Goal: Information Seeking & Learning: Learn about a topic

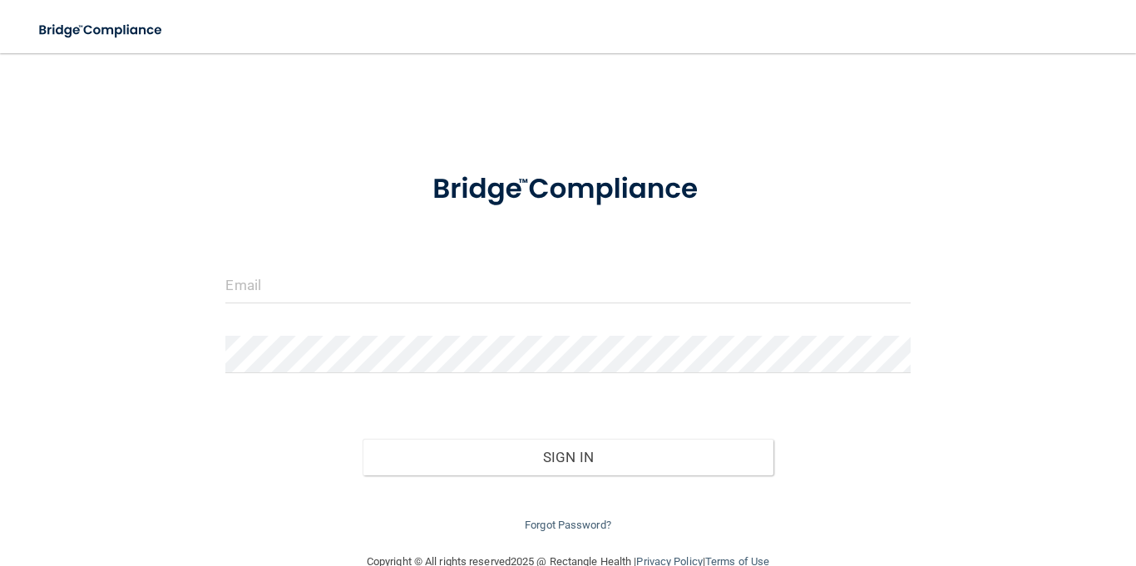
click at [358, 263] on form "Invalid email/password. You don't have permission to access that page. Sign In …" at bounding box center [567, 344] width 684 height 382
click at [335, 275] on input "email" at bounding box center [567, 284] width 684 height 37
type input "[EMAIL_ADDRESS][DOMAIN_NAME]"
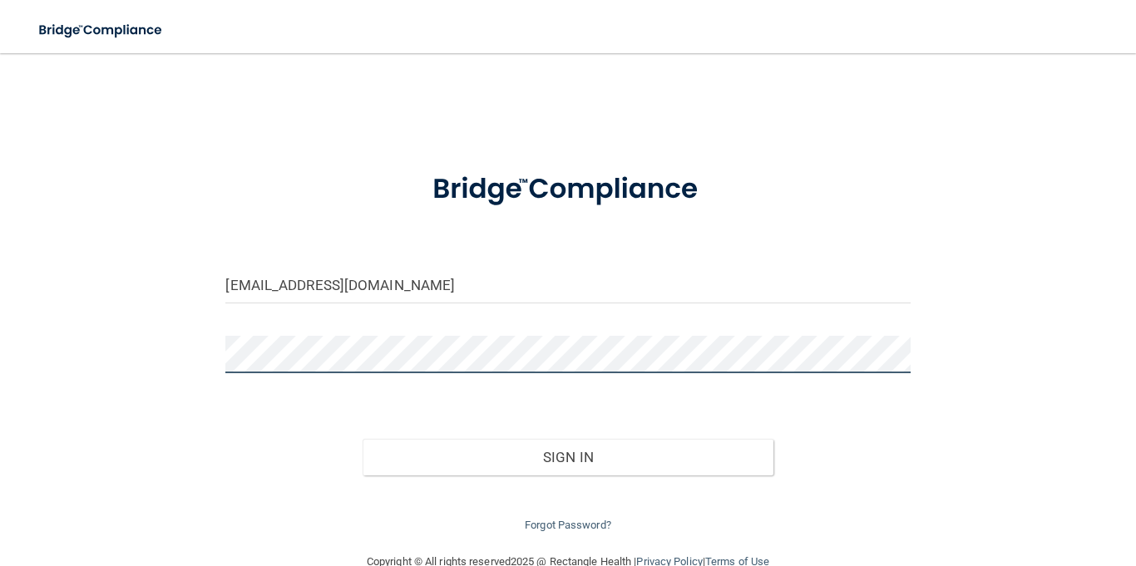
click at [362, 439] on button "Sign In" at bounding box center [567, 457] width 411 height 37
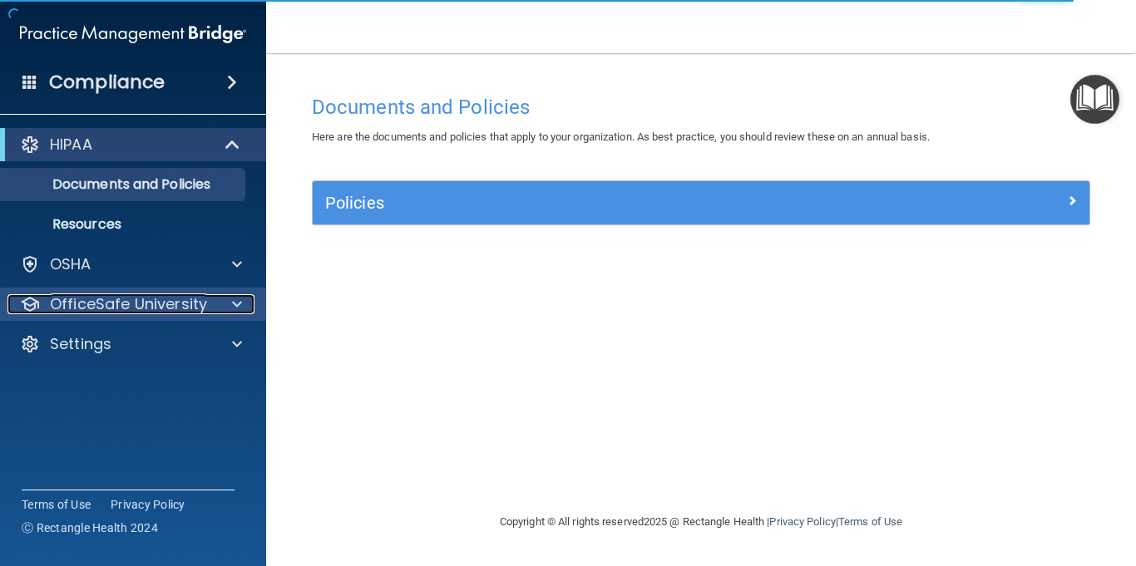
click at [151, 308] on p "OfficeSafe University" at bounding box center [128, 304] width 157 height 20
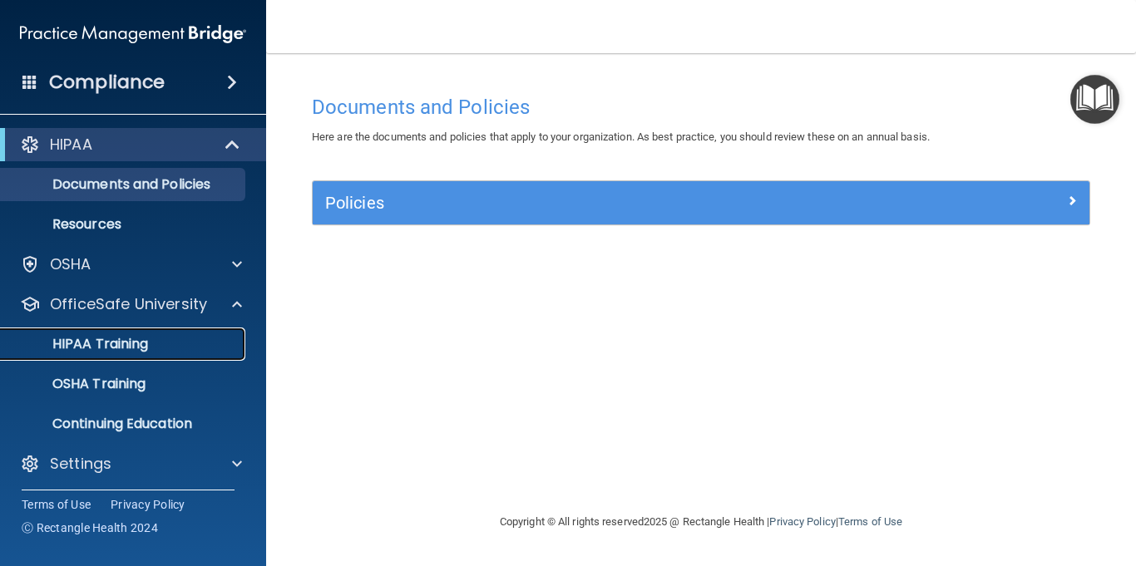
click at [125, 350] on p "HIPAA Training" at bounding box center [79, 344] width 137 height 17
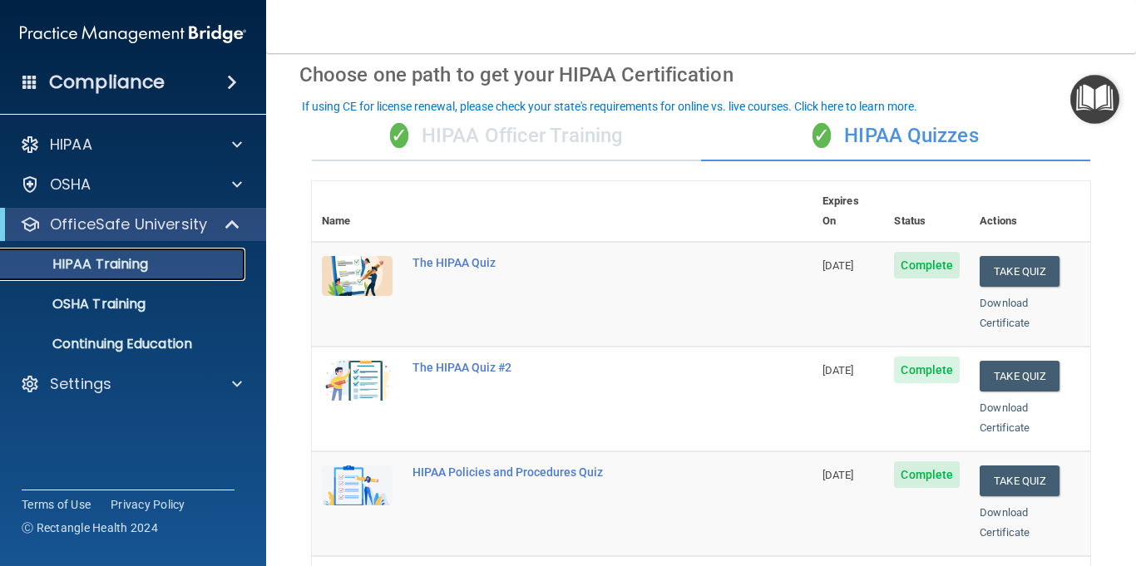
scroll to position [58, 0]
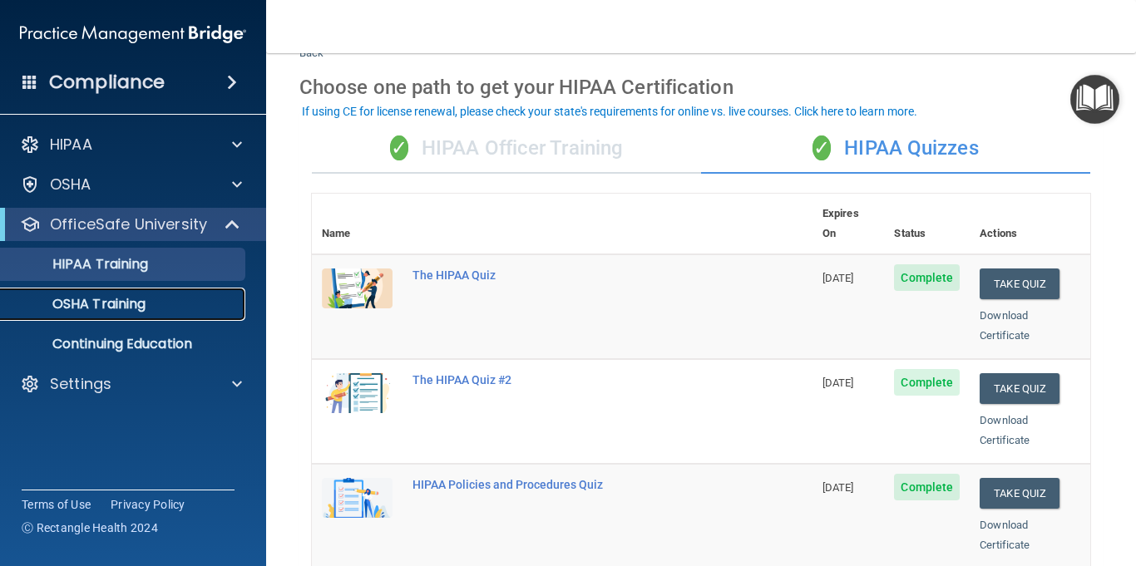
click at [118, 310] on p "OSHA Training" at bounding box center [78, 304] width 135 height 17
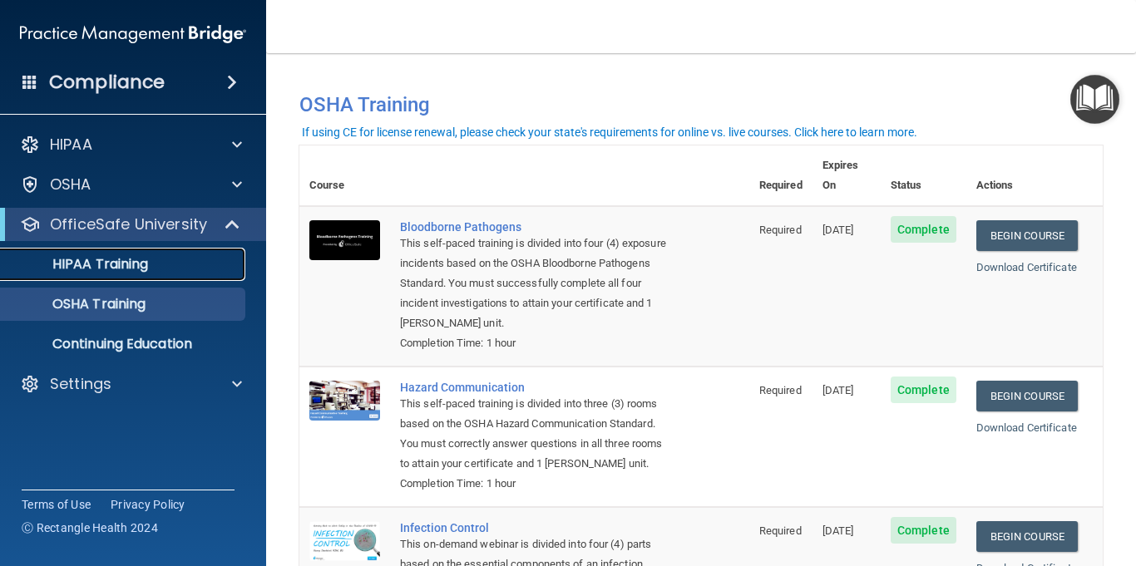
click at [135, 265] on p "HIPAA Training" at bounding box center [79, 264] width 137 height 17
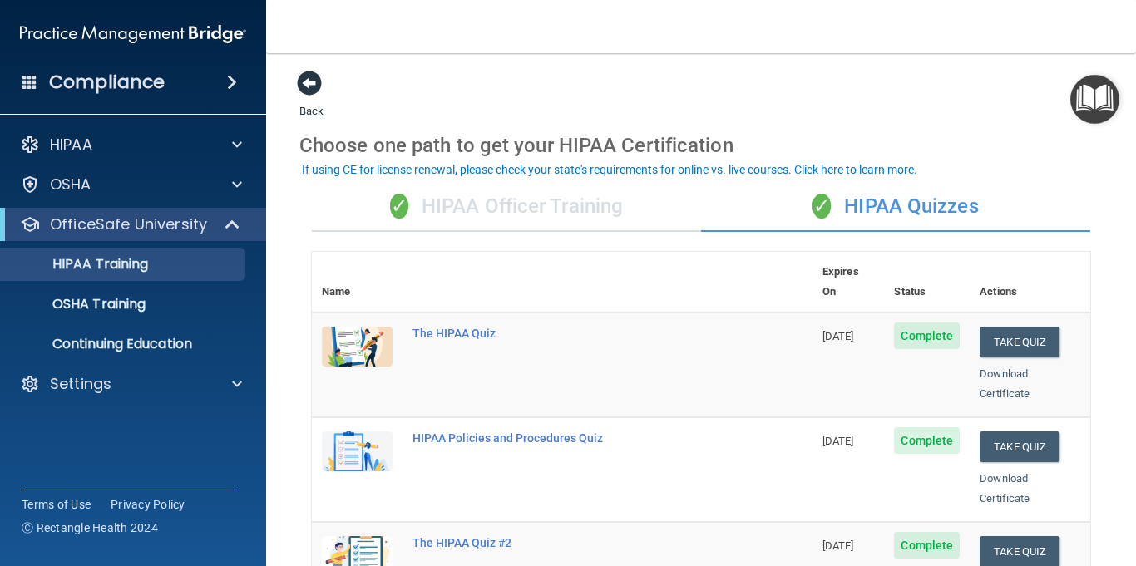
click at [312, 80] on span at bounding box center [309, 83] width 25 height 25
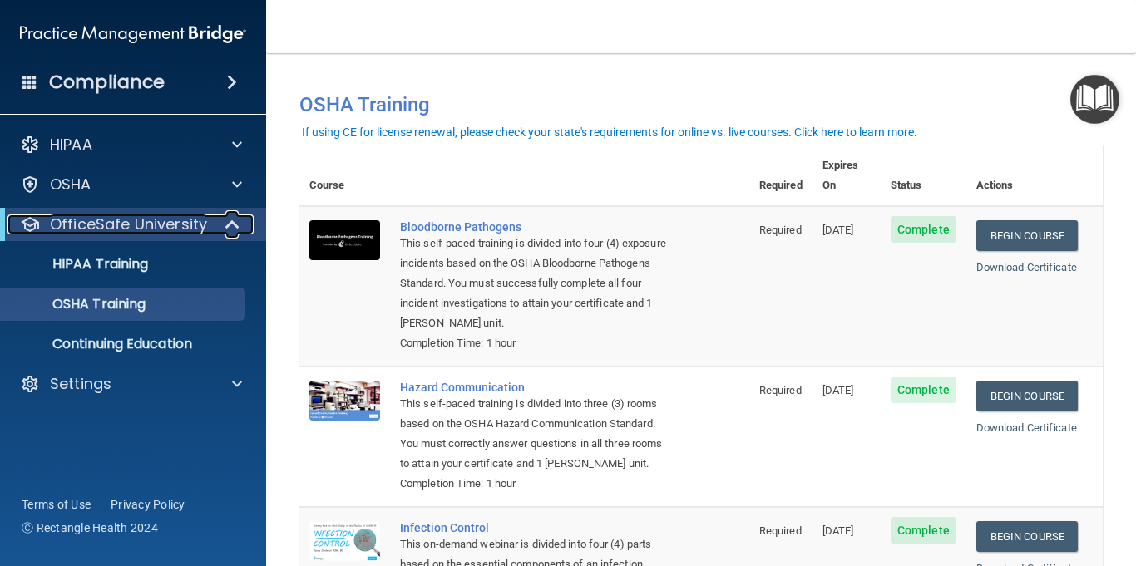
click at [148, 225] on p "OfficeSafe University" at bounding box center [128, 225] width 157 height 20
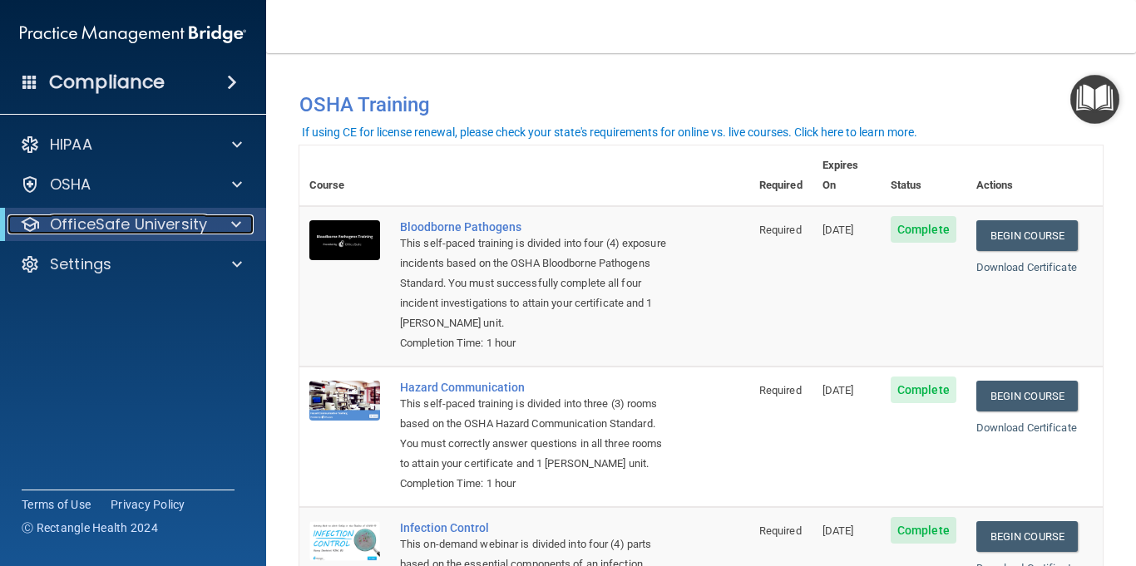
click at [238, 219] on span at bounding box center [236, 225] width 10 height 20
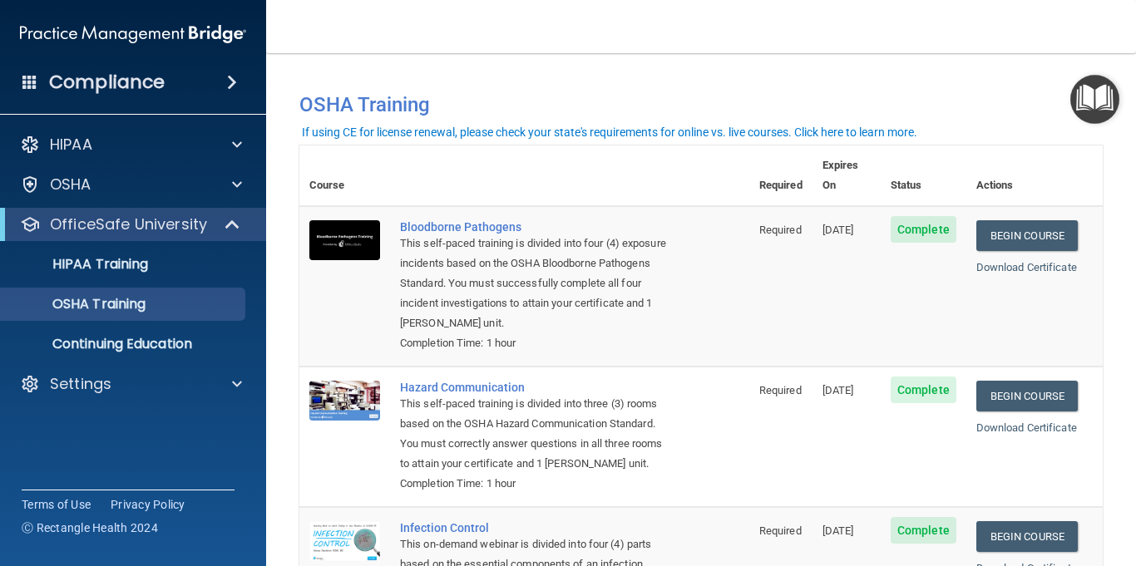
click at [233, 81] on span at bounding box center [232, 82] width 10 height 20
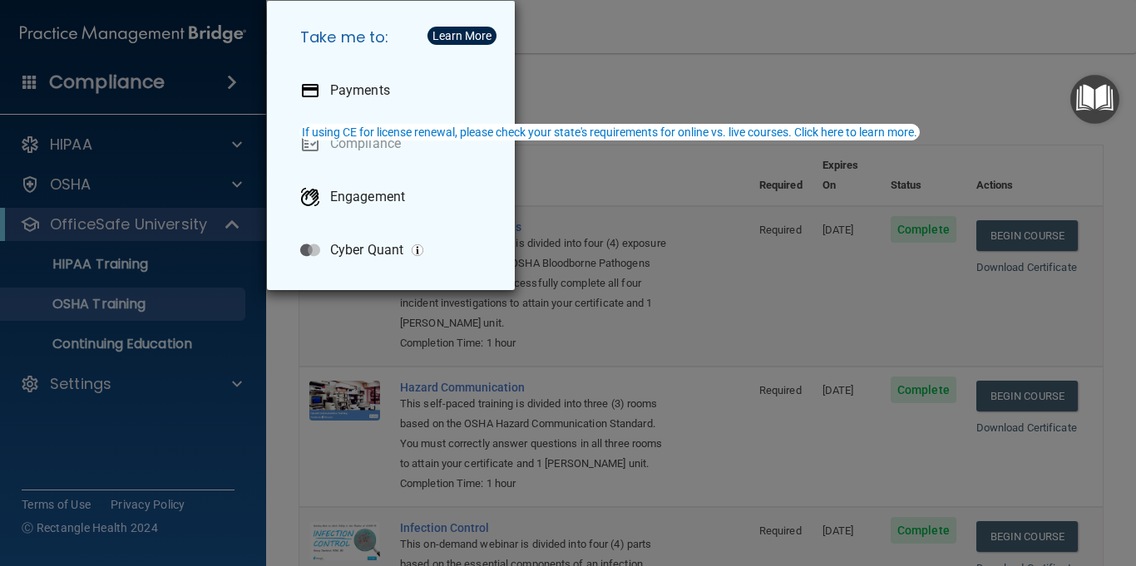
click at [754, 76] on div "Take me to: Payments Compliance Engagement Cyber Quant" at bounding box center [568, 283] width 1136 height 566
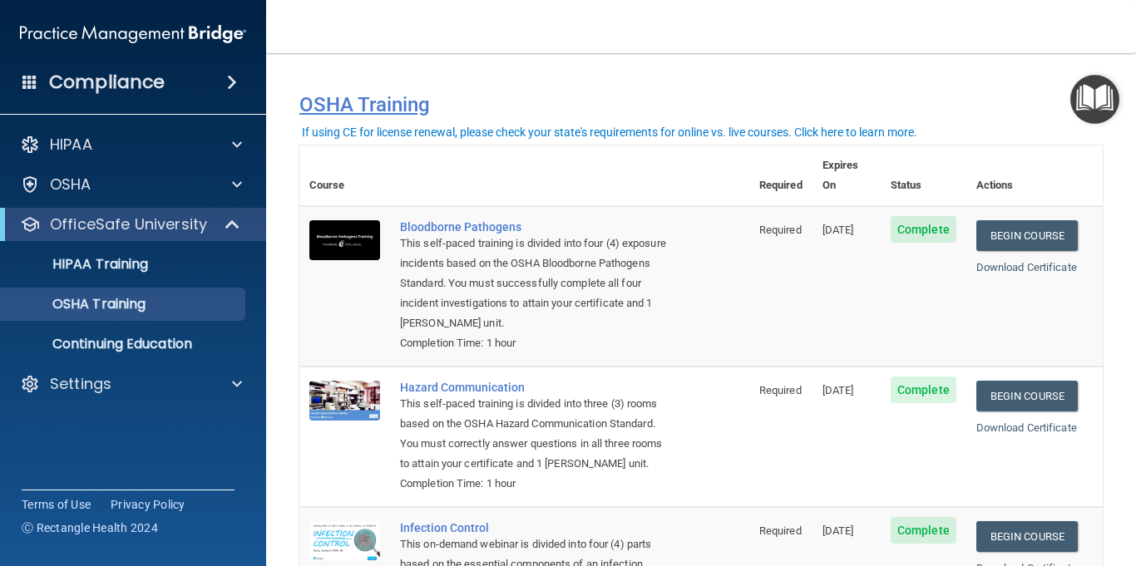
click at [372, 103] on h4 "OSHA Training" at bounding box center [700, 104] width 803 height 23
click at [134, 341] on p "Continuing Education" at bounding box center [124, 344] width 227 height 17
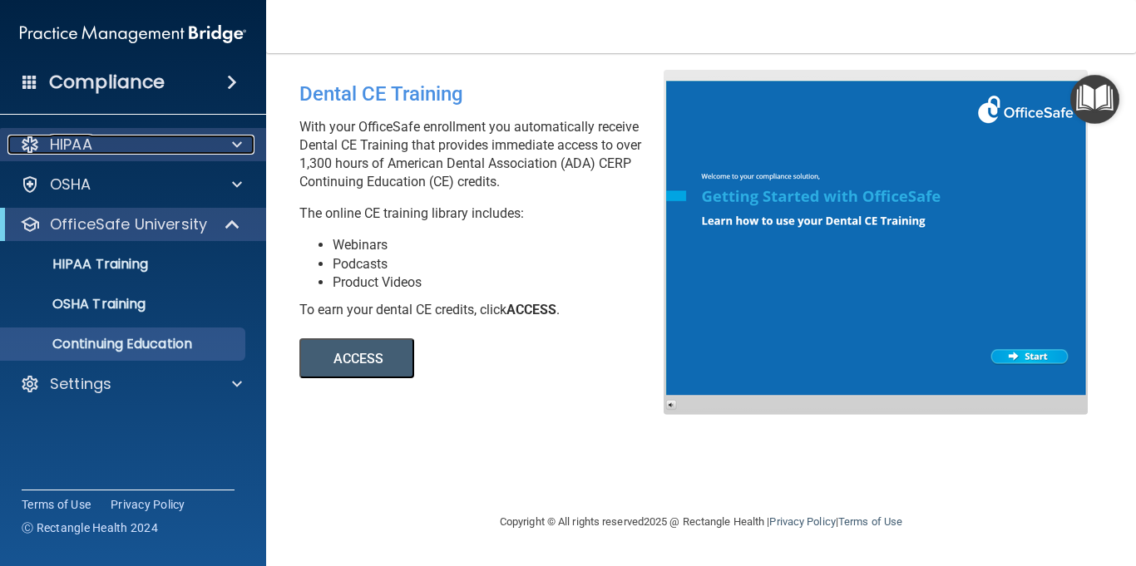
click at [218, 145] on div at bounding box center [235, 145] width 42 height 20
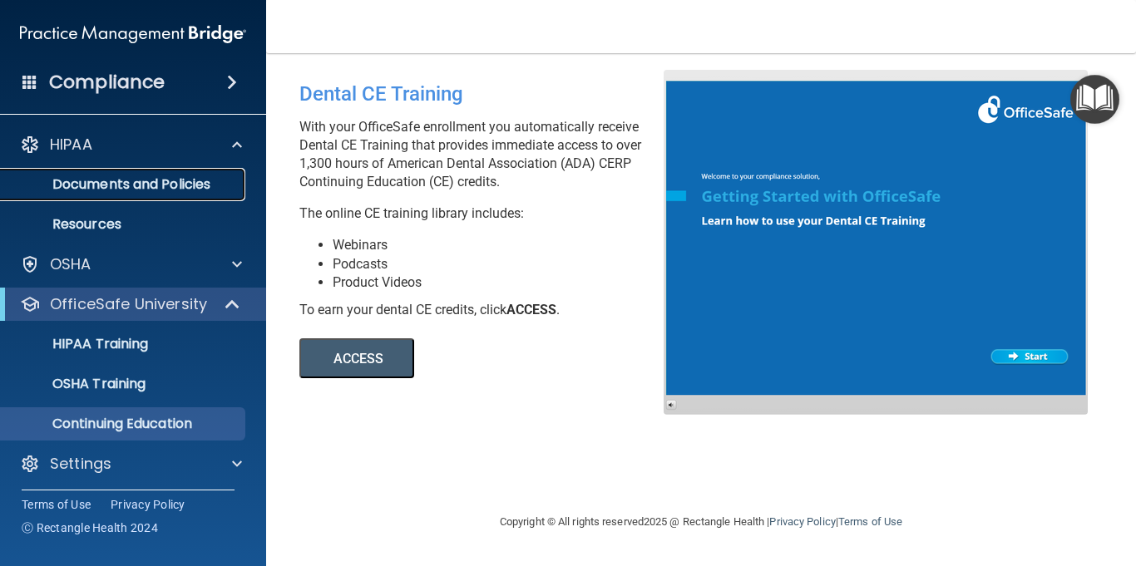
click at [180, 188] on p "Documents and Policies" at bounding box center [124, 184] width 227 height 17
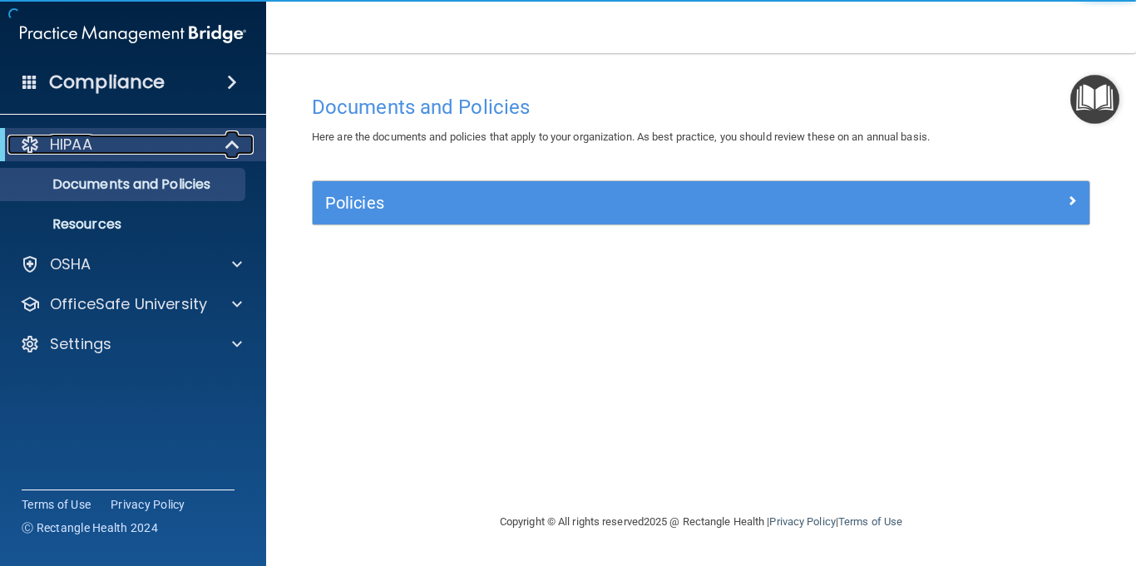
click at [192, 151] on div "HIPAA" at bounding box center [109, 145] width 205 height 20
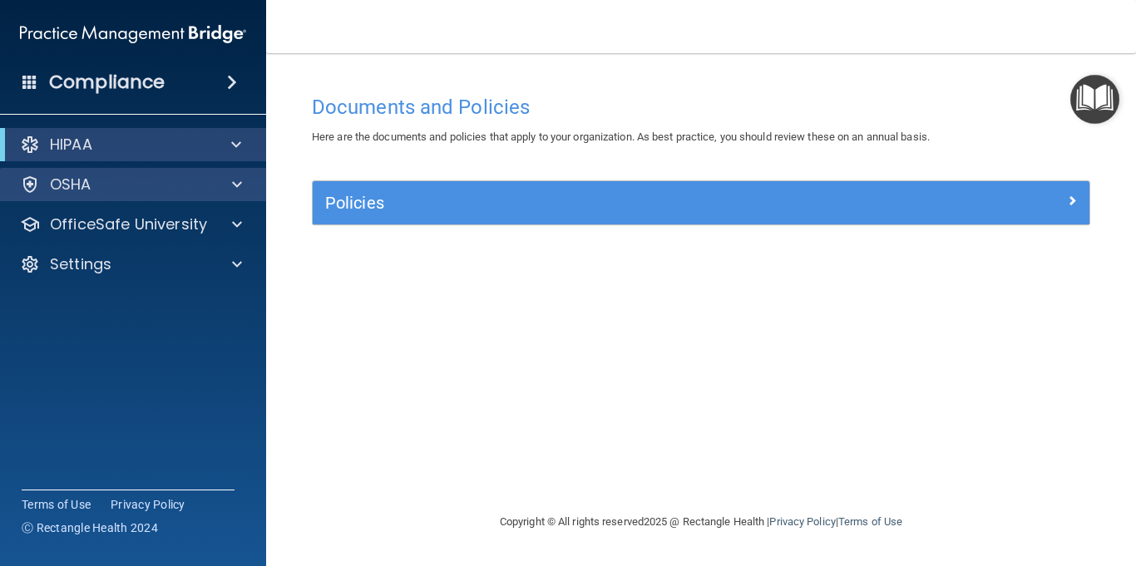
click at [136, 200] on div "OSHA" at bounding box center [133, 184] width 267 height 33
click at [234, 186] on span at bounding box center [237, 185] width 10 height 20
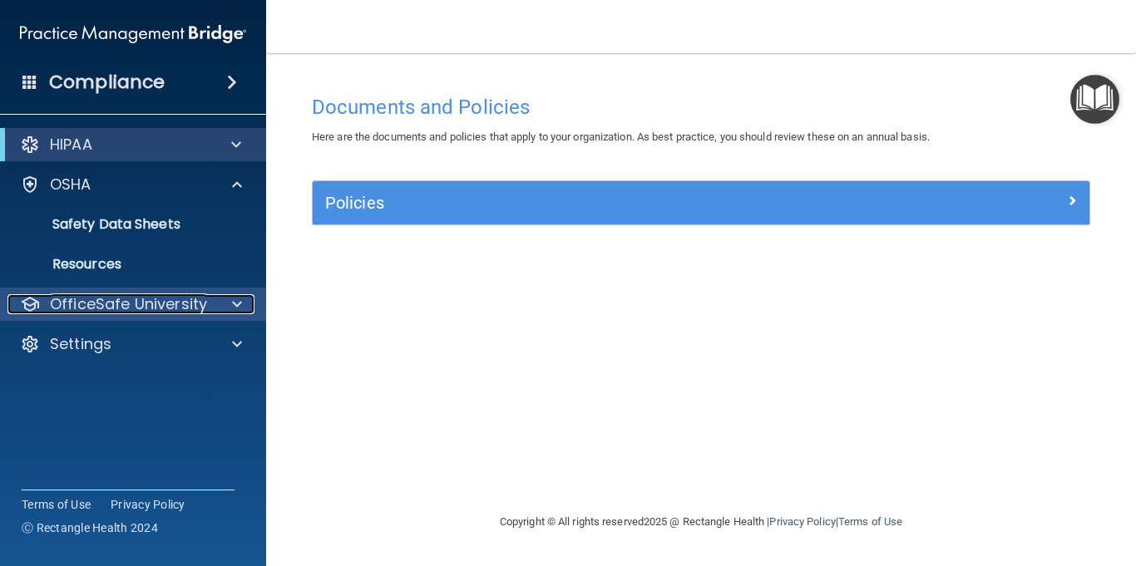
click at [142, 306] on p "OfficeSafe University" at bounding box center [128, 304] width 157 height 20
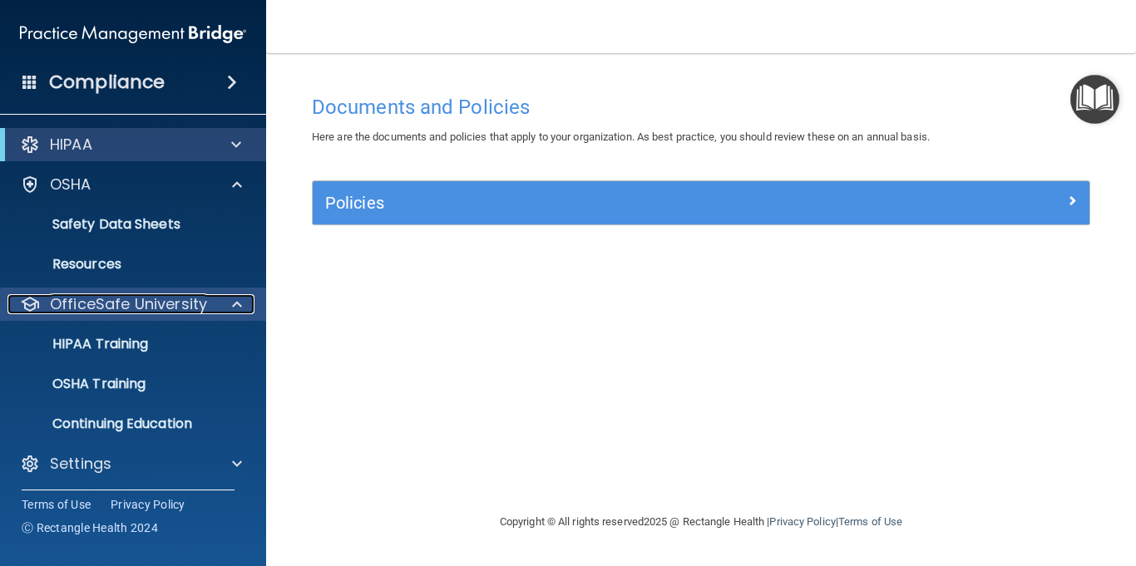
click at [142, 306] on p "OfficeSafe University" at bounding box center [128, 304] width 157 height 20
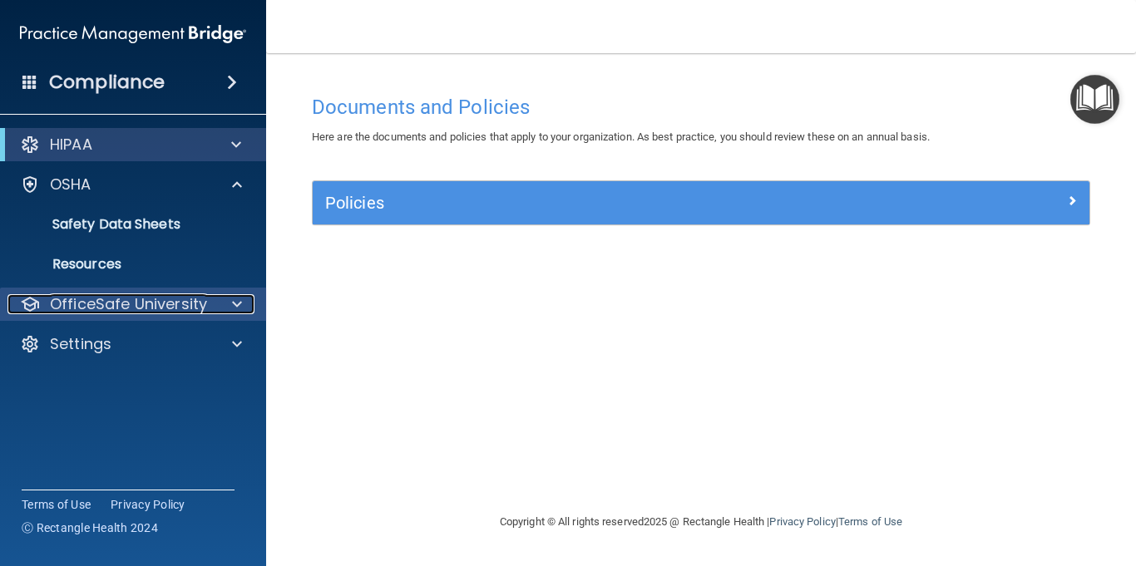
click at [142, 306] on p "OfficeSafe University" at bounding box center [128, 304] width 157 height 20
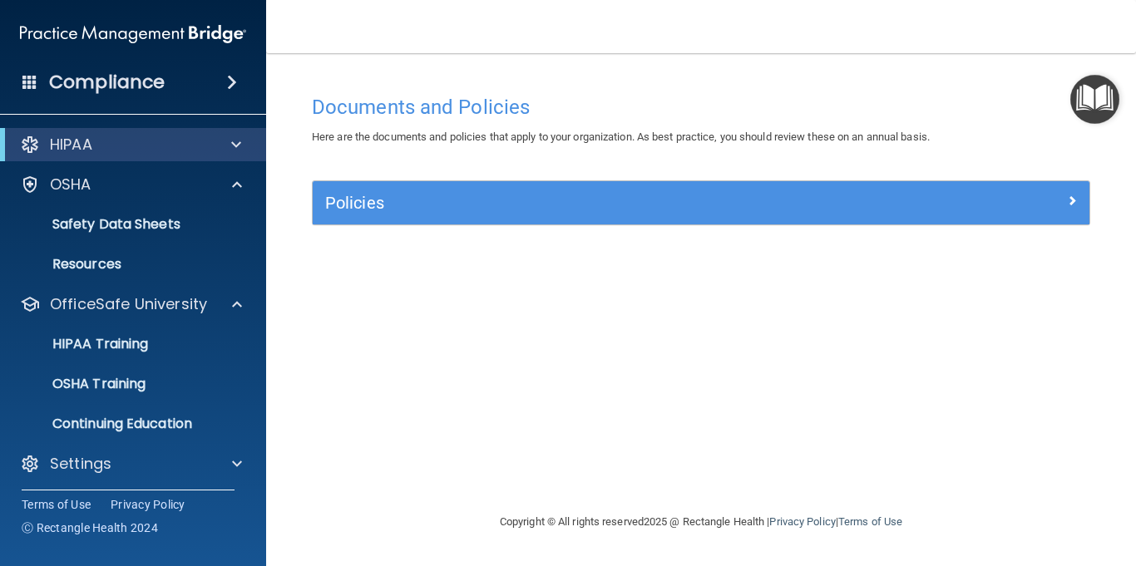
click at [227, 81] on span at bounding box center [232, 82] width 10 height 20
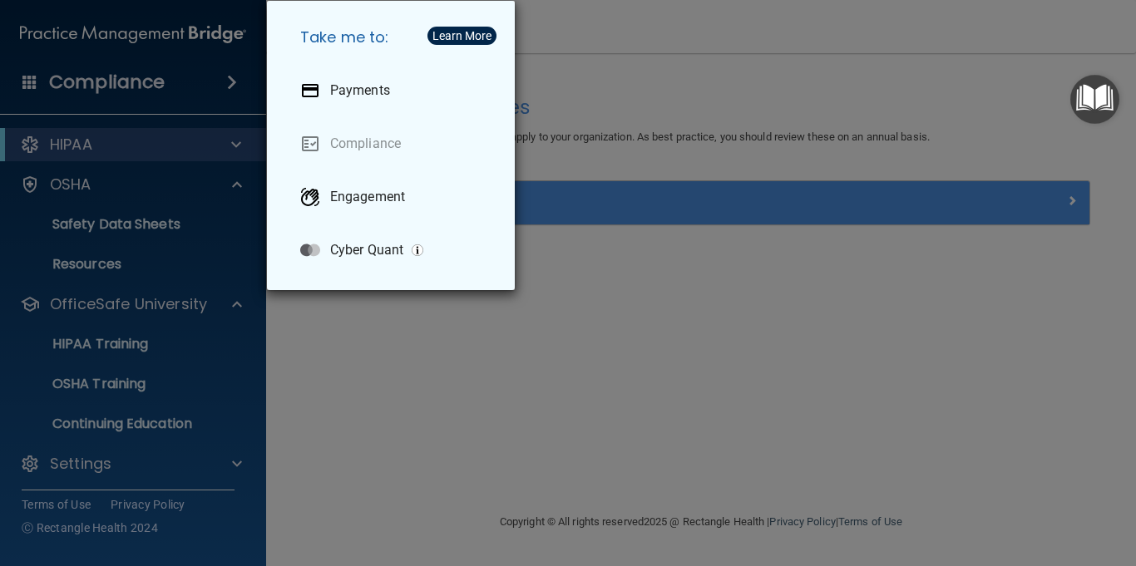
click at [65, 341] on div "Take me to: Payments Compliance Engagement Cyber Quant" at bounding box center [568, 283] width 1136 height 566
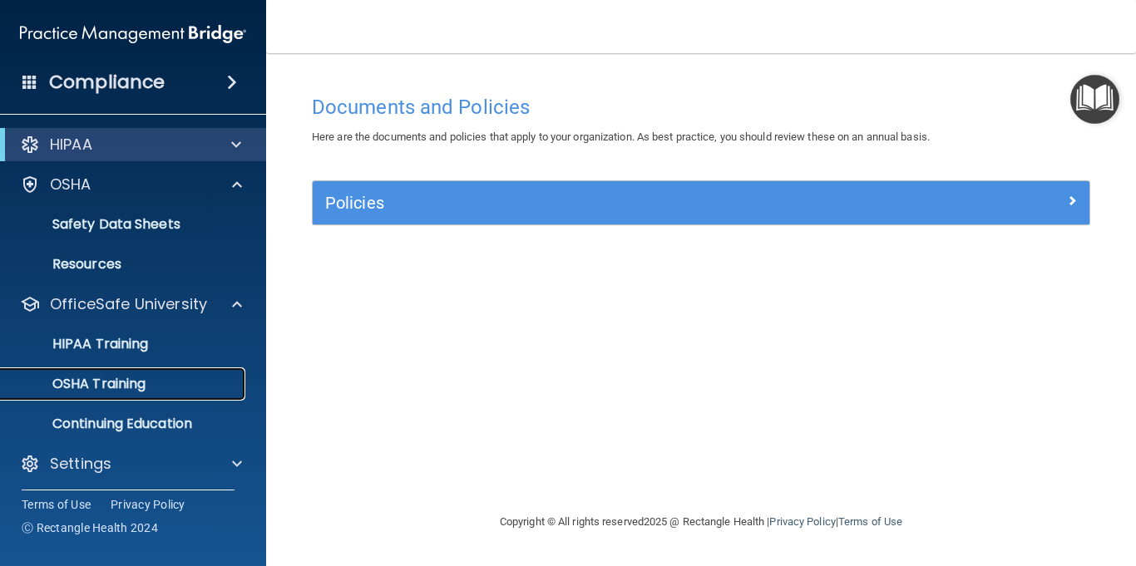
click at [112, 389] on p "OSHA Training" at bounding box center [78, 384] width 135 height 17
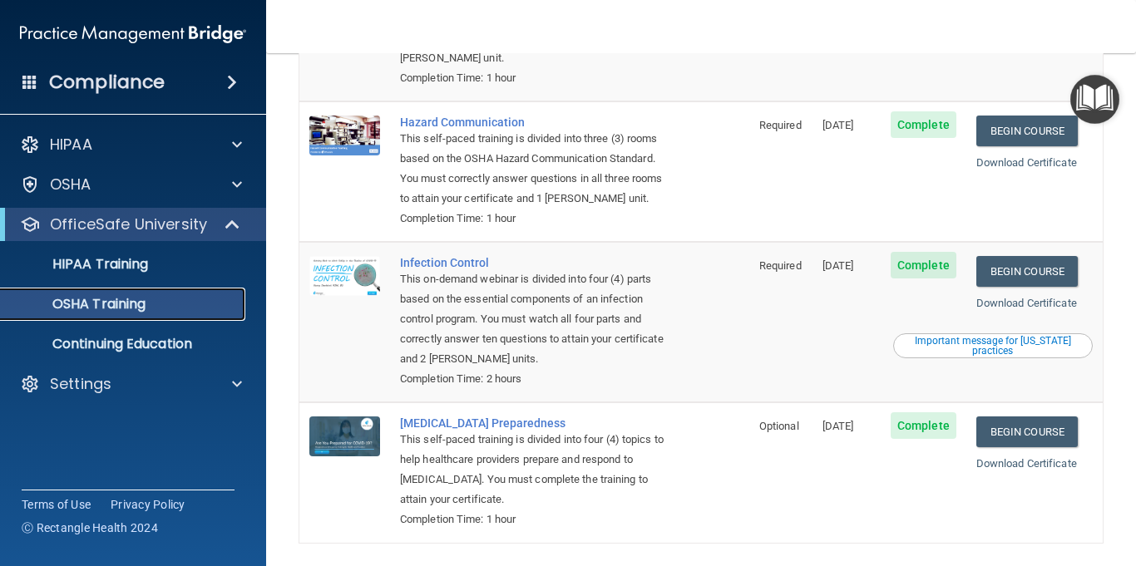
scroll to position [308, 0]
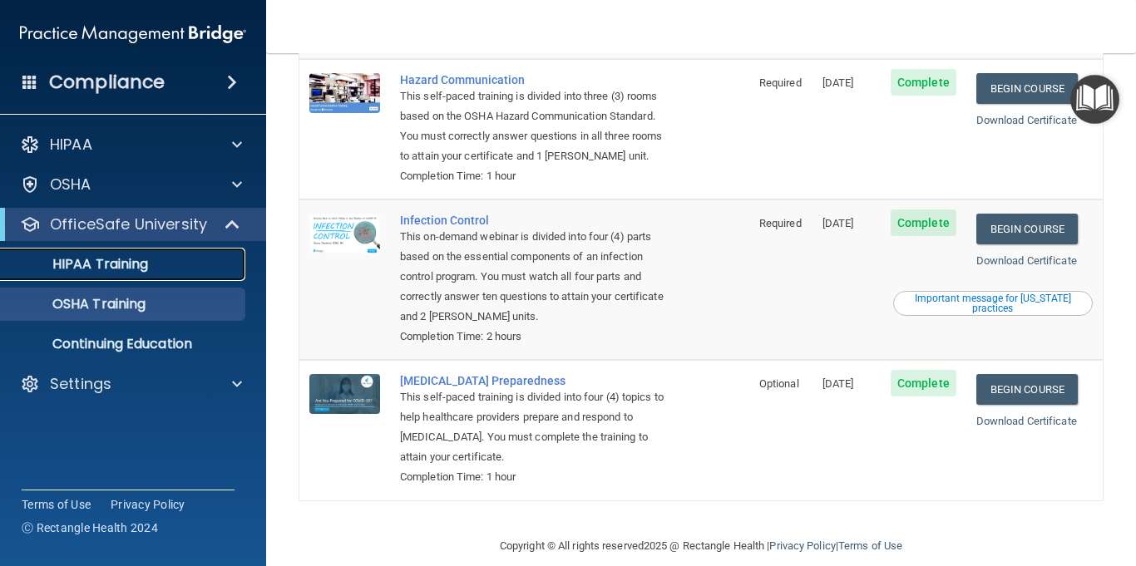
click at [66, 265] on p "HIPAA Training" at bounding box center [79, 264] width 137 height 17
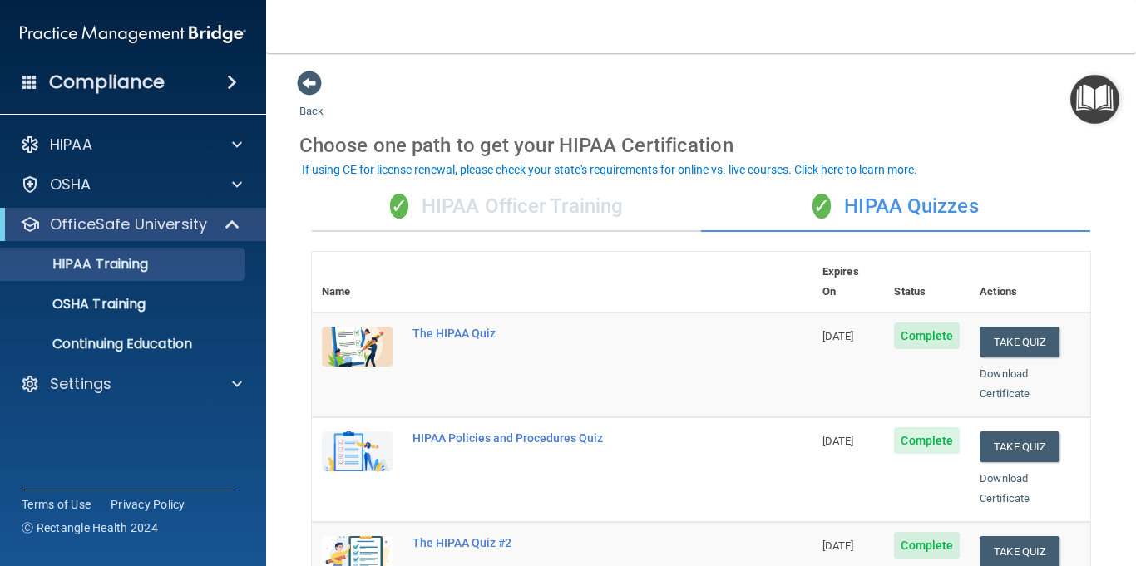
click at [492, 221] on div "✓ HIPAA Officer Training" at bounding box center [506, 207] width 389 height 50
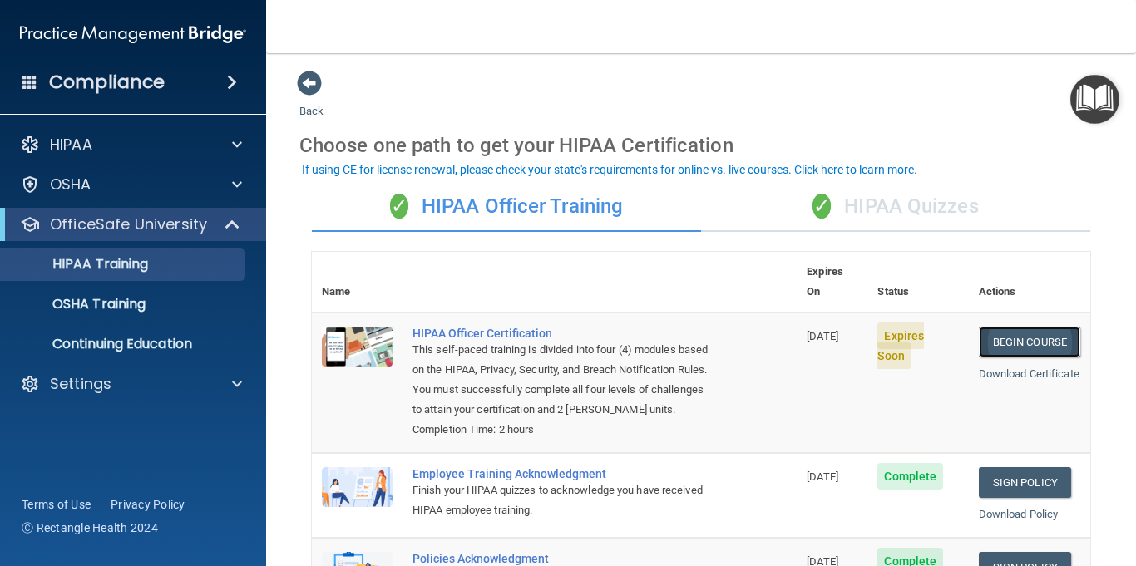
click at [996, 327] on link "Begin Course" at bounding box center [1029, 342] width 101 height 31
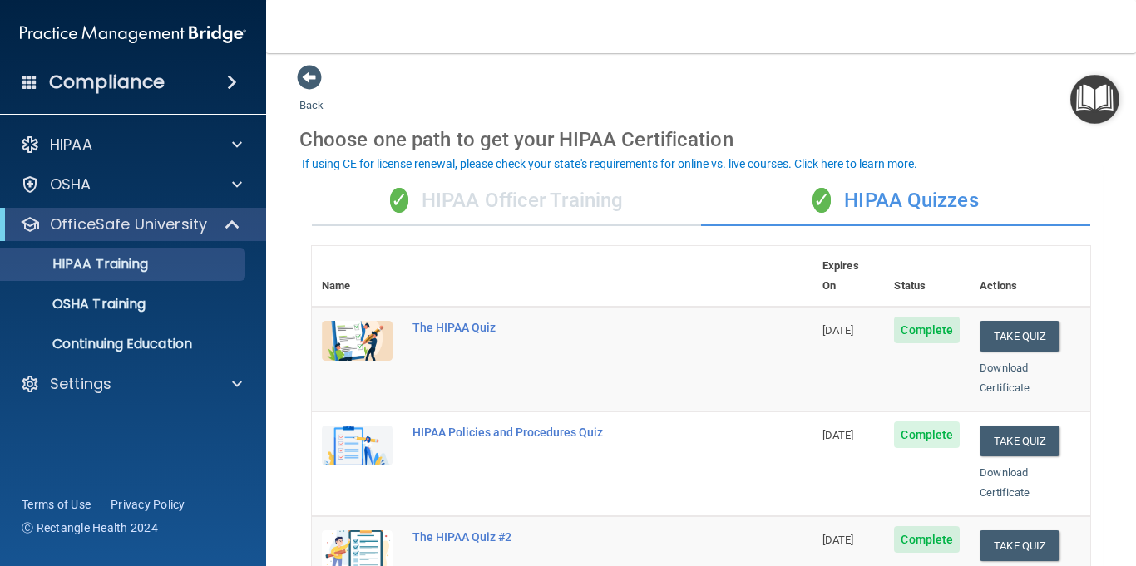
scroll to position [2, 0]
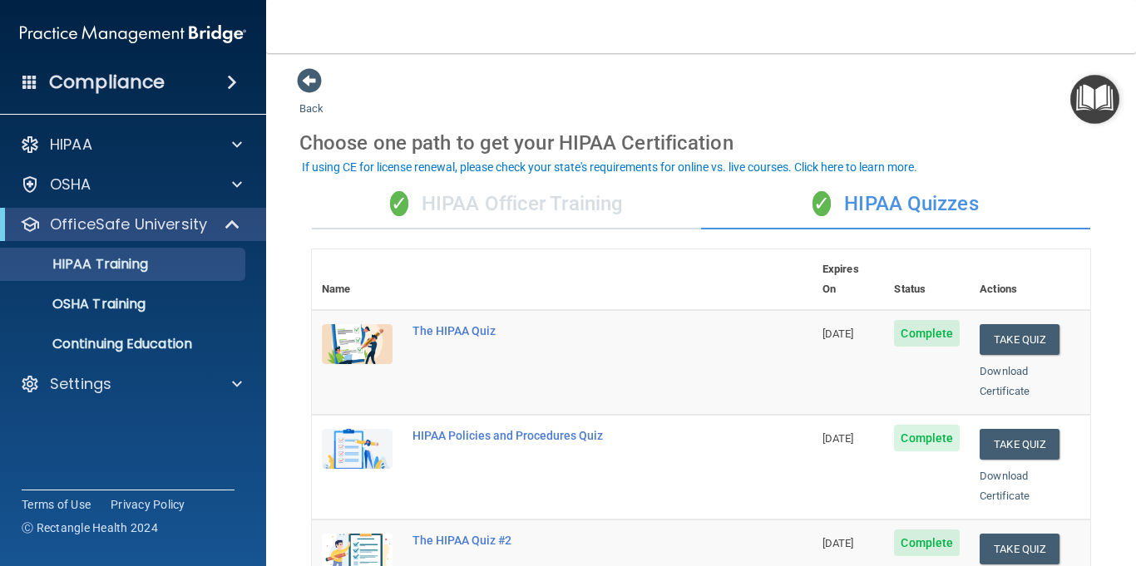
click at [405, 180] on div "✓ HIPAA Officer Training" at bounding box center [506, 205] width 389 height 50
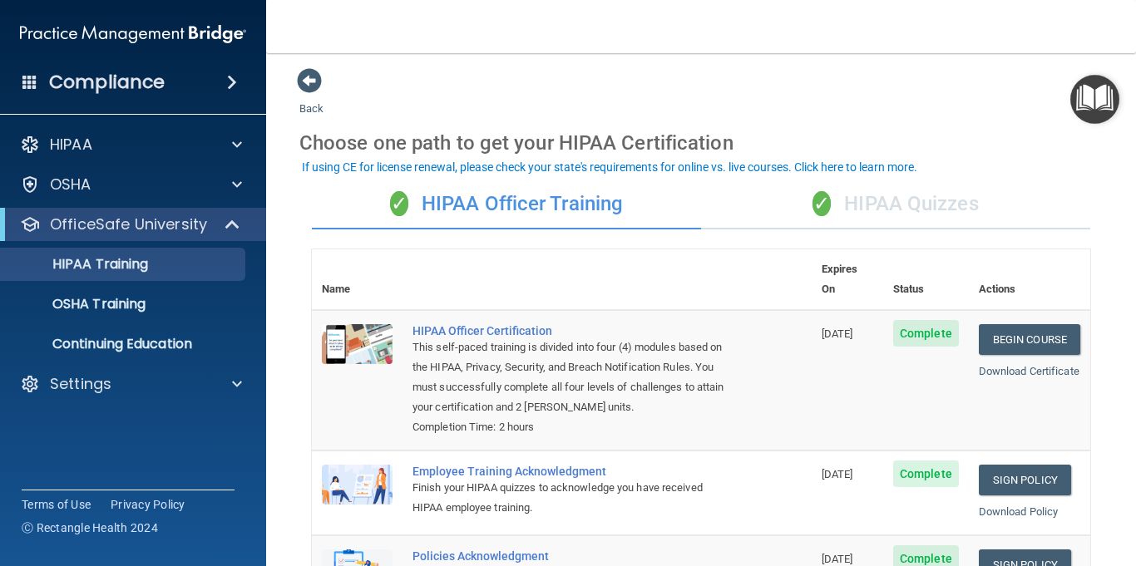
click at [404, 200] on span "✓" at bounding box center [399, 203] width 18 height 25
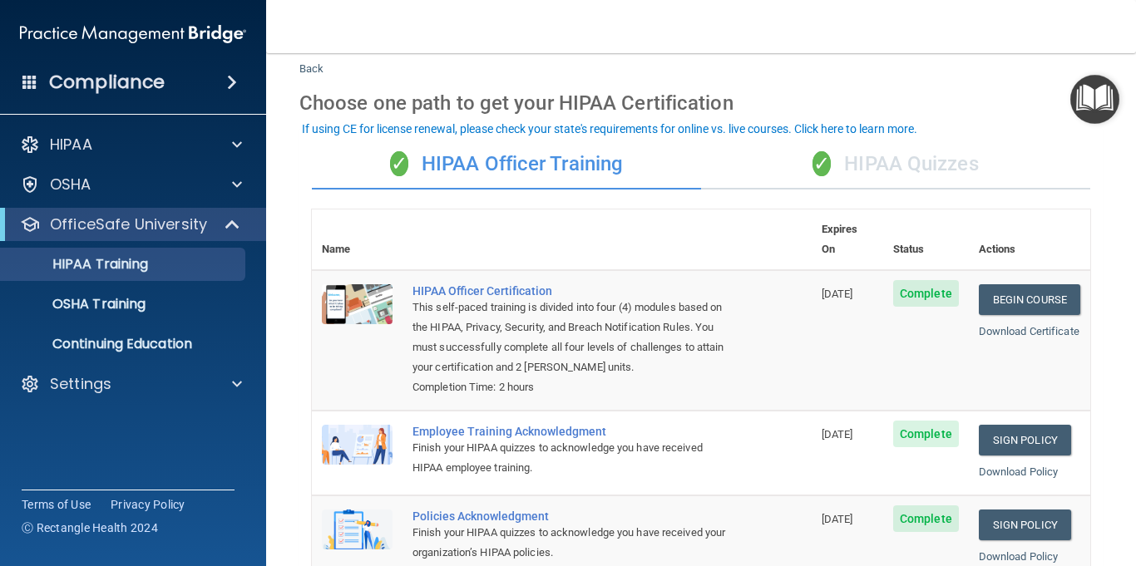
scroll to position [38, 0]
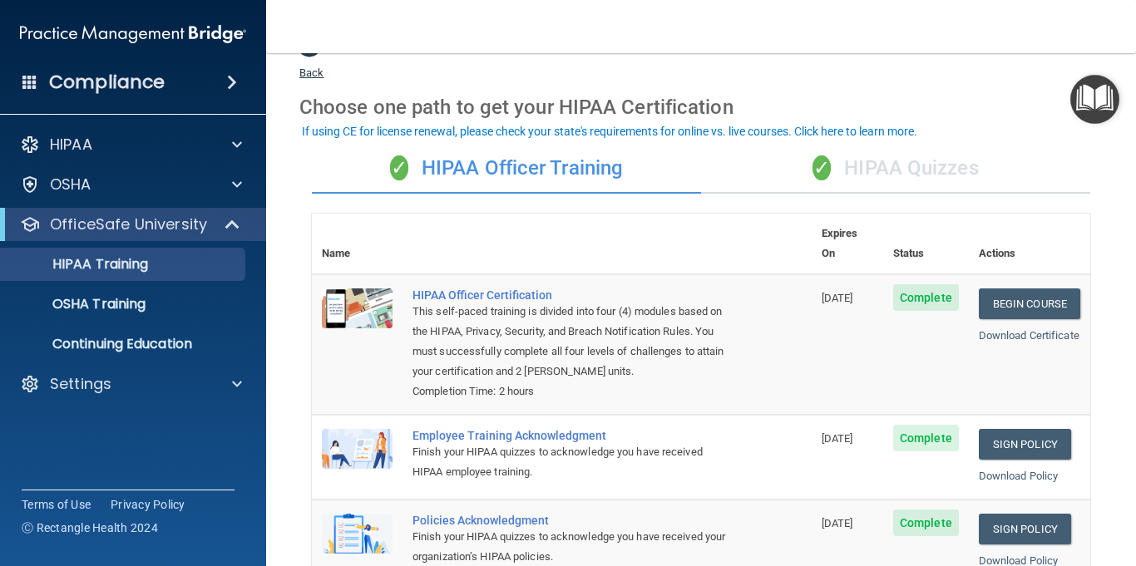
click at [313, 56] on span at bounding box center [309, 44] width 25 height 25
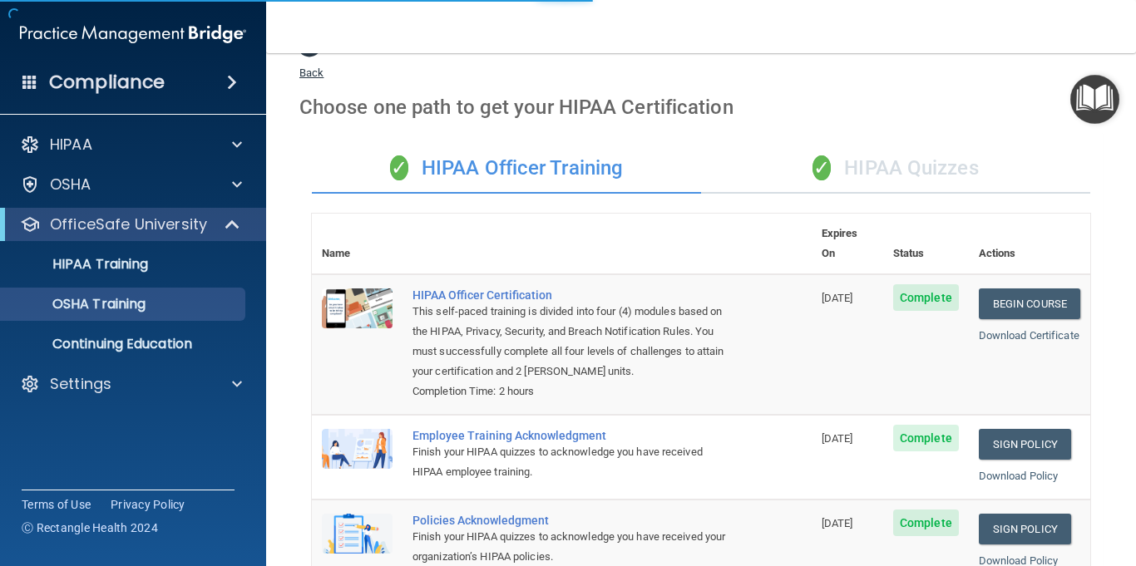
click at [313, 56] on span at bounding box center [309, 44] width 25 height 25
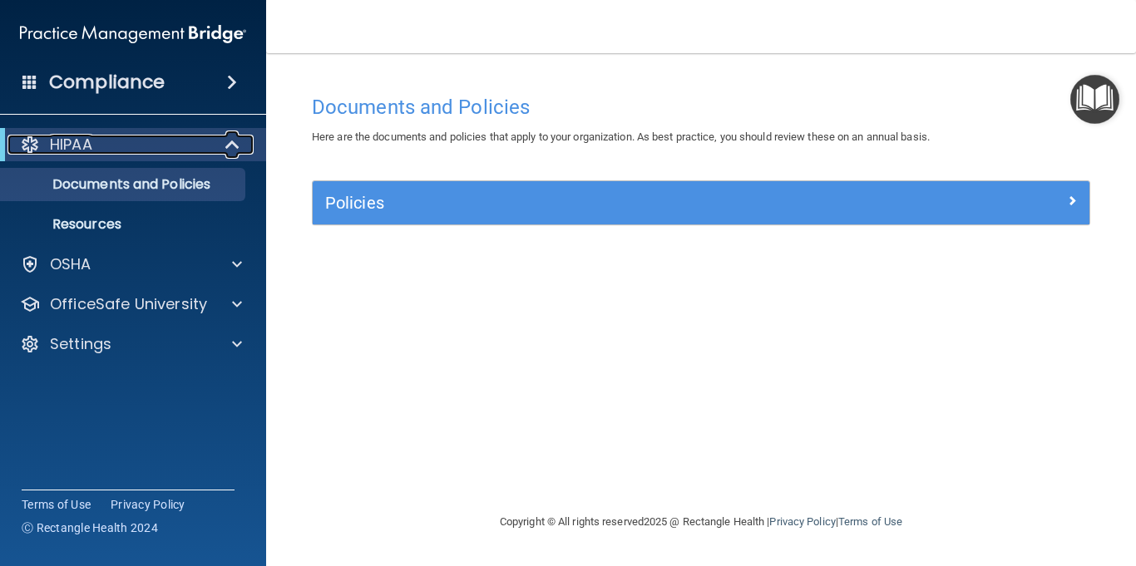
click at [227, 150] on span at bounding box center [234, 145] width 14 height 20
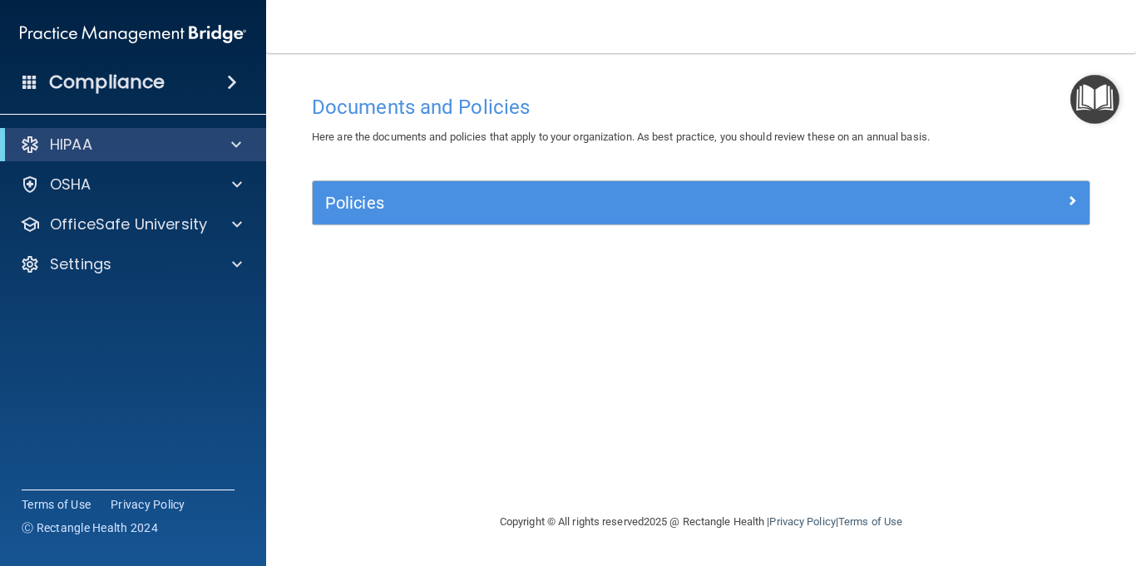
click at [231, 80] on span at bounding box center [232, 82] width 10 height 20
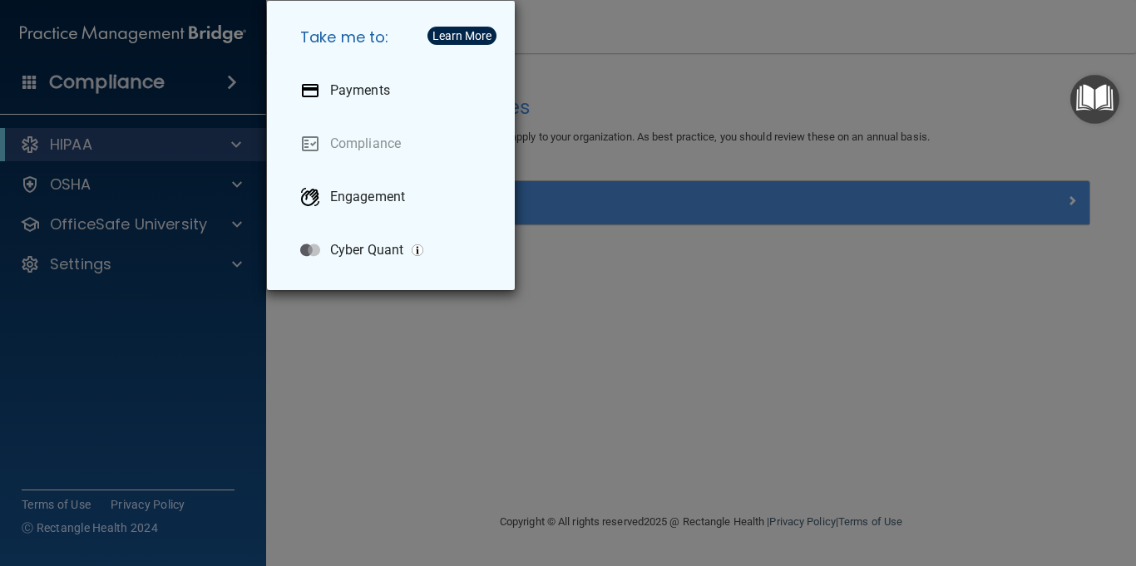
click at [237, 186] on div "Take me to: Payments Compliance Engagement Cyber Quant" at bounding box center [568, 283] width 1136 height 566
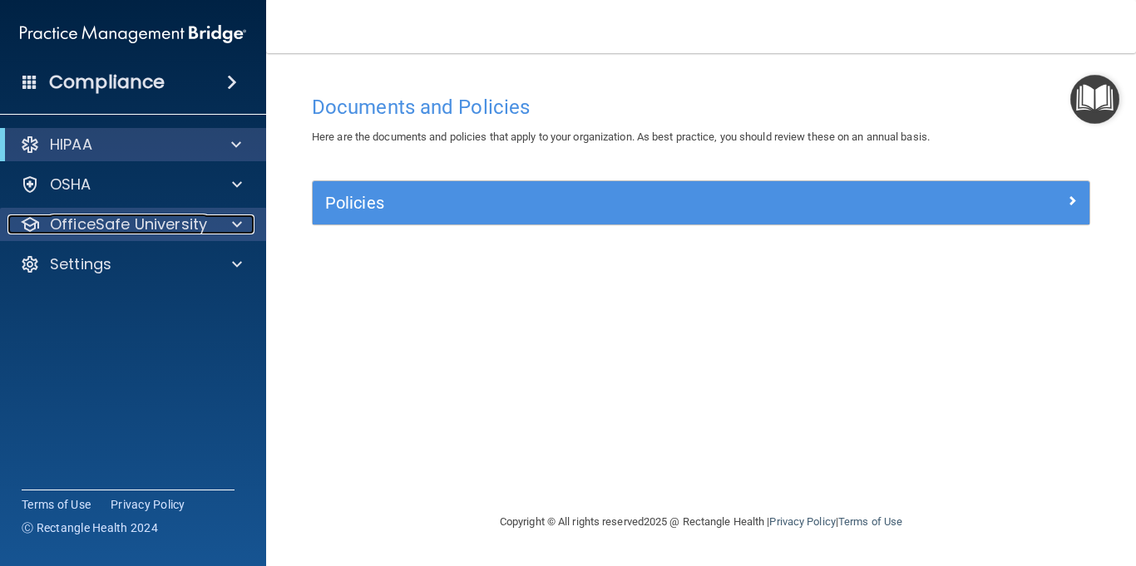
click at [234, 222] on span at bounding box center [237, 225] width 10 height 20
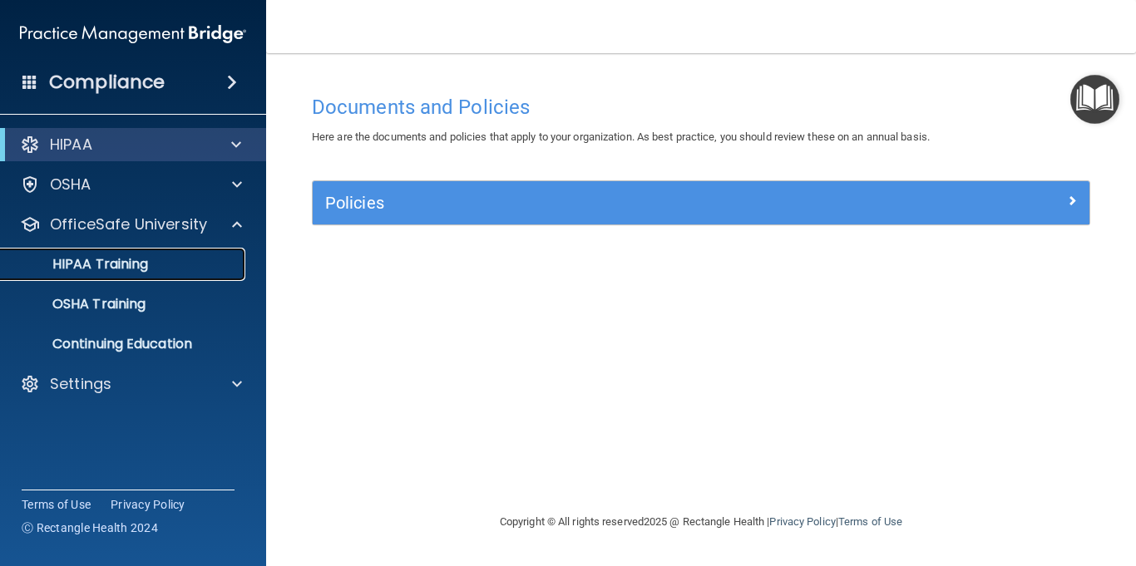
click at [200, 256] on div "HIPAA Training" at bounding box center [124, 264] width 227 height 17
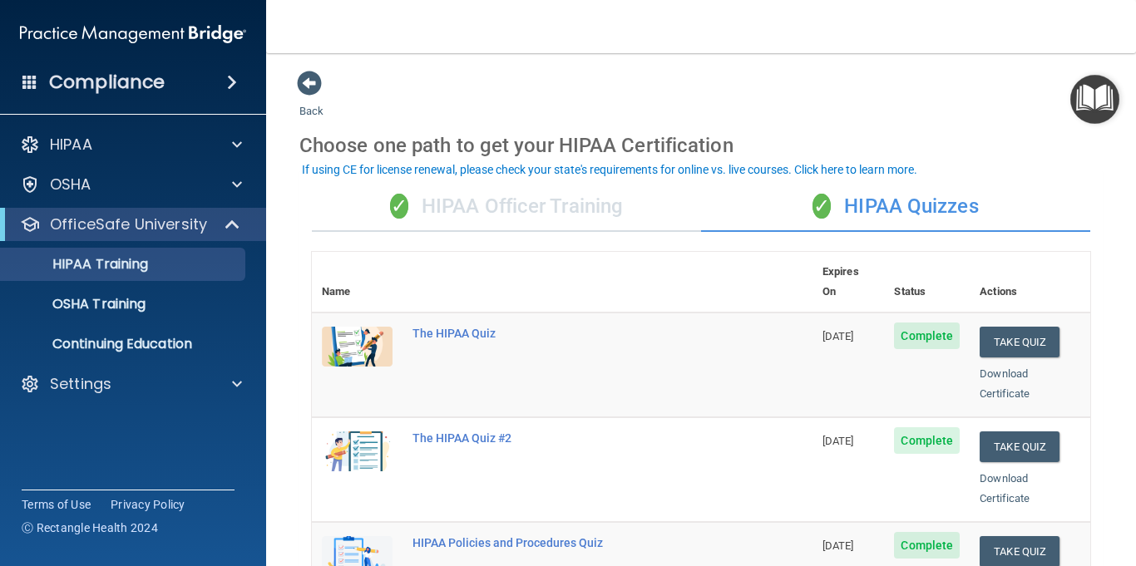
click at [460, 202] on div "✓ HIPAA Officer Training" at bounding box center [506, 207] width 389 height 50
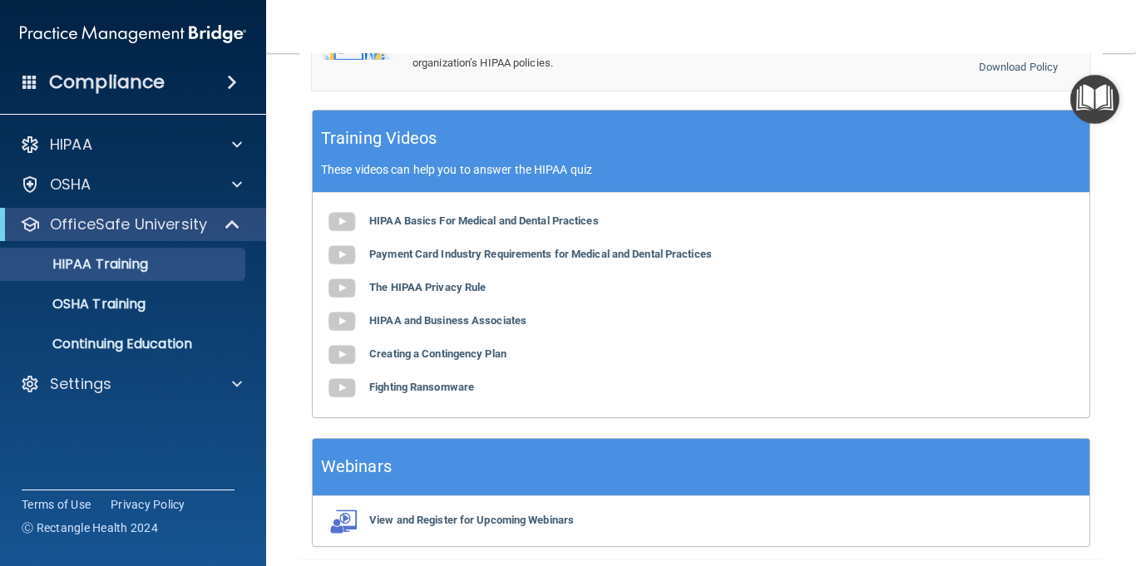
scroll to position [572, 0]
